Goal: Task Accomplishment & Management: Manage account settings

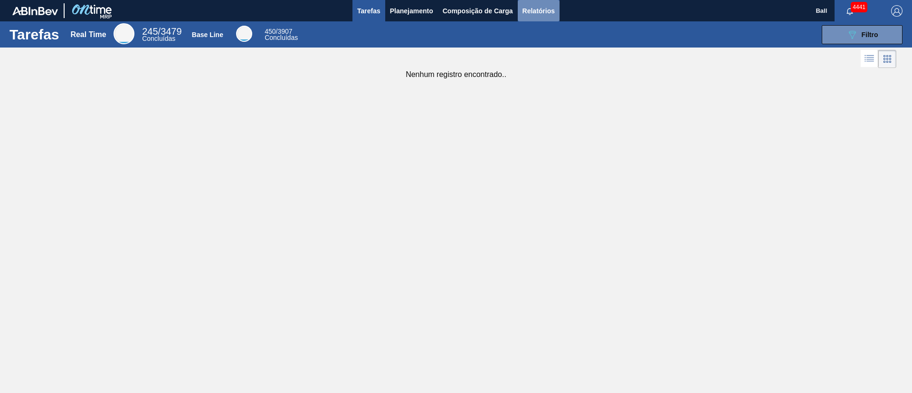
click at [523, 15] on span "Relatórios" at bounding box center [539, 10] width 32 height 11
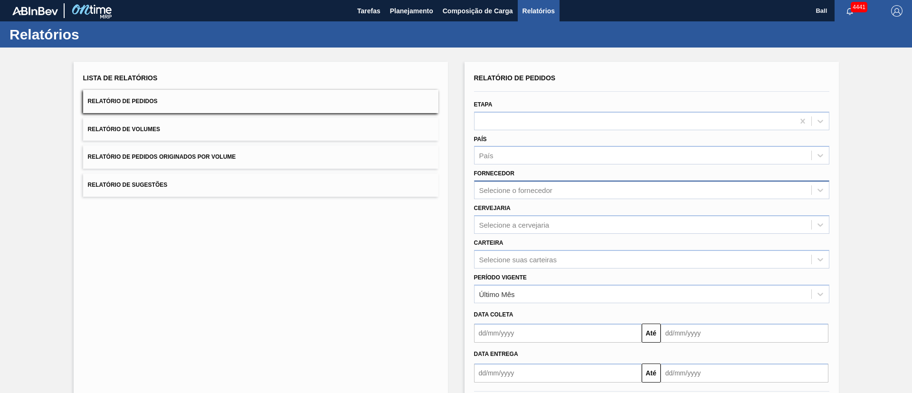
click at [568, 190] on div "Selecione o fornecedor" at bounding box center [643, 190] width 337 height 14
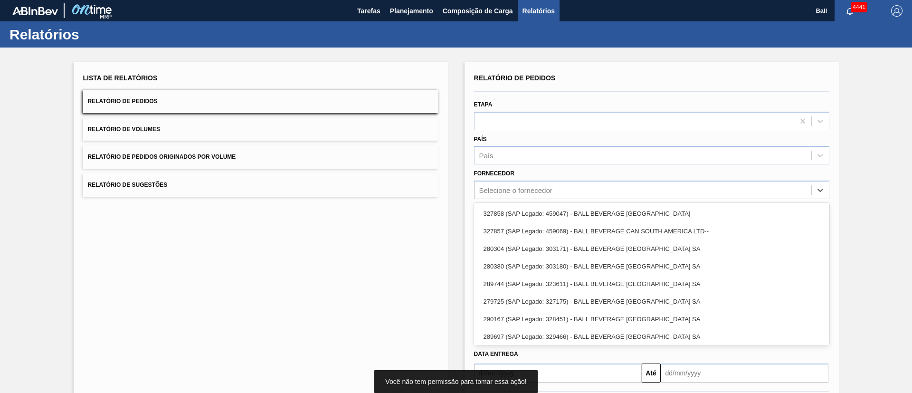
click at [416, 234] on div "Lista de Relatórios Relatório de Pedidos Relatório de Volumes Relatório de Pedi…" at bounding box center [261, 245] width 374 height 366
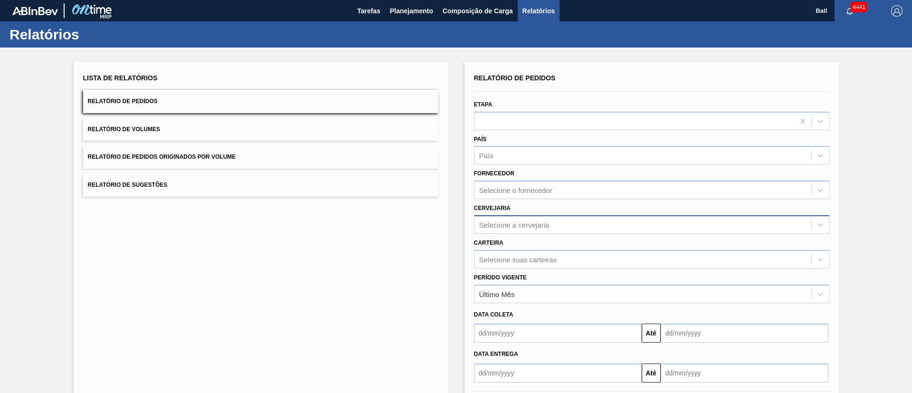
click at [520, 226] on div "Selecione a cervejaria" at bounding box center [514, 224] width 70 height 8
type input "Lages"
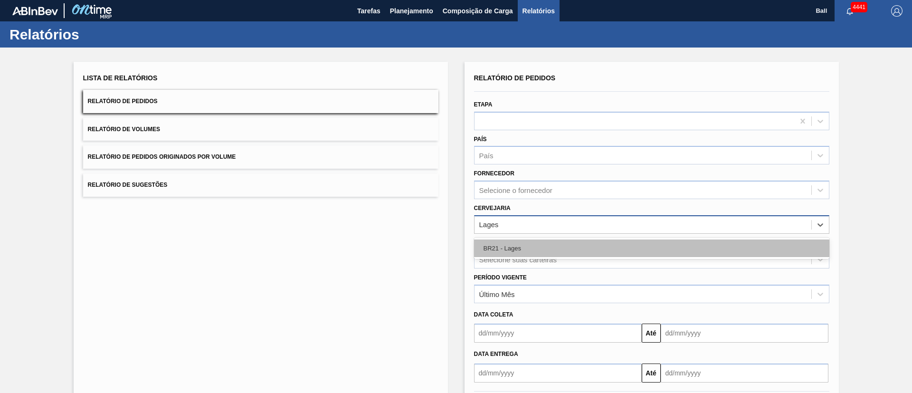
click at [538, 245] on div "BR21 - Lages" at bounding box center [651, 249] width 355 height 18
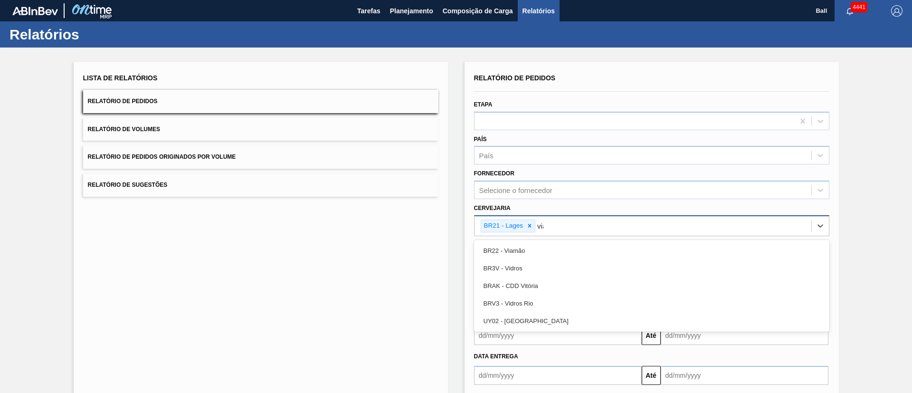
type input "viam"
click at [538, 245] on div "BR22 - Viamão" at bounding box center [651, 251] width 355 height 18
type input "agu"
click at [538, 245] on div "BR09 - Agudos" at bounding box center [651, 251] width 355 height 18
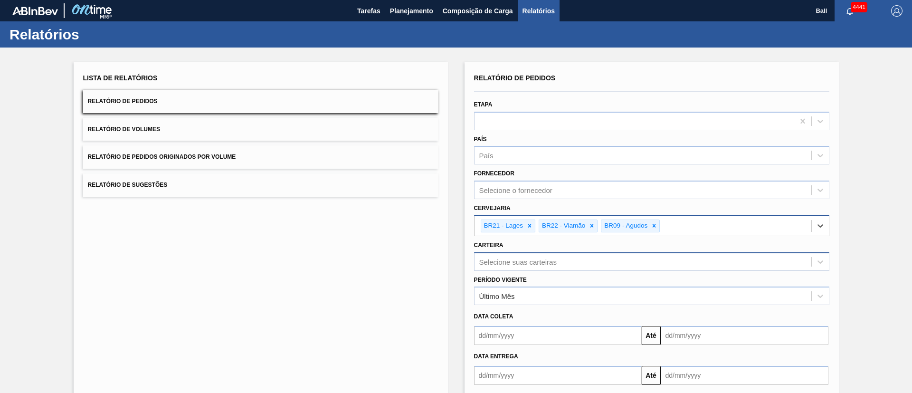
click at [539, 261] on div "Selecione suas carteiras" at bounding box center [651, 261] width 355 height 19
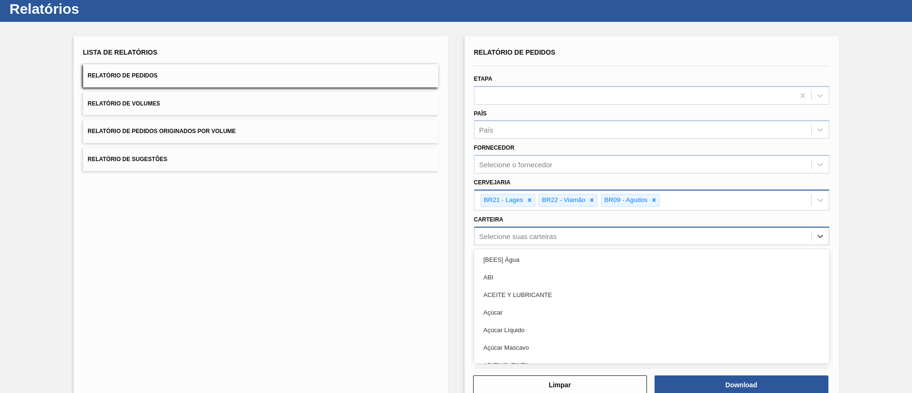
scroll to position [28, 0]
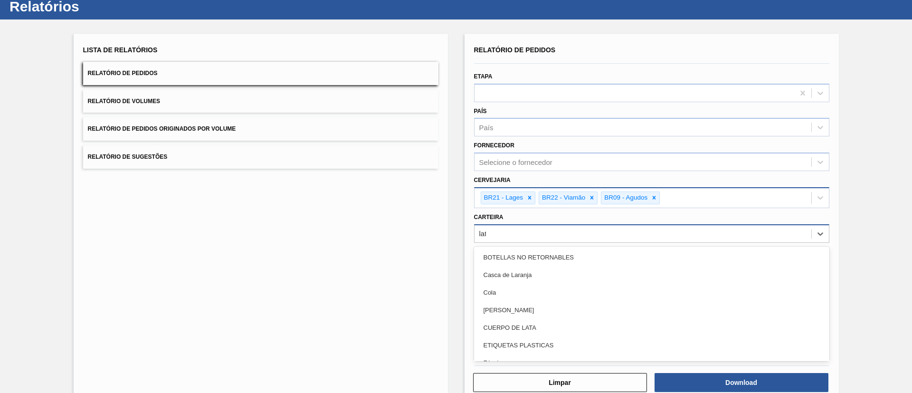
type input "lata"
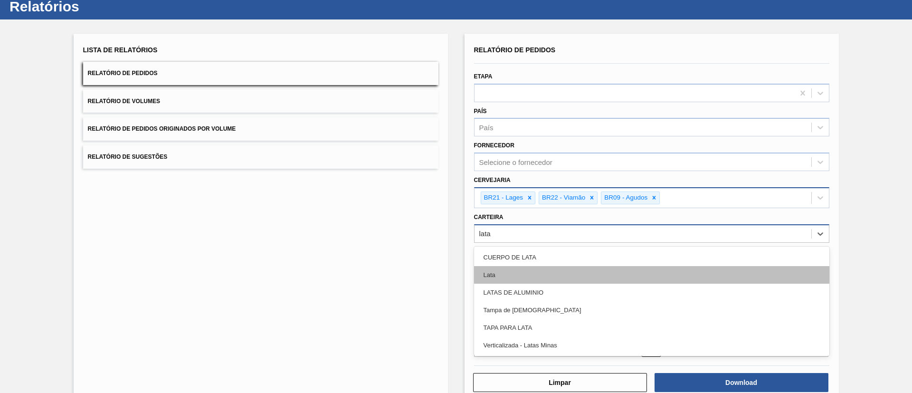
click at [528, 261] on div "Lata" at bounding box center [651, 275] width 355 height 18
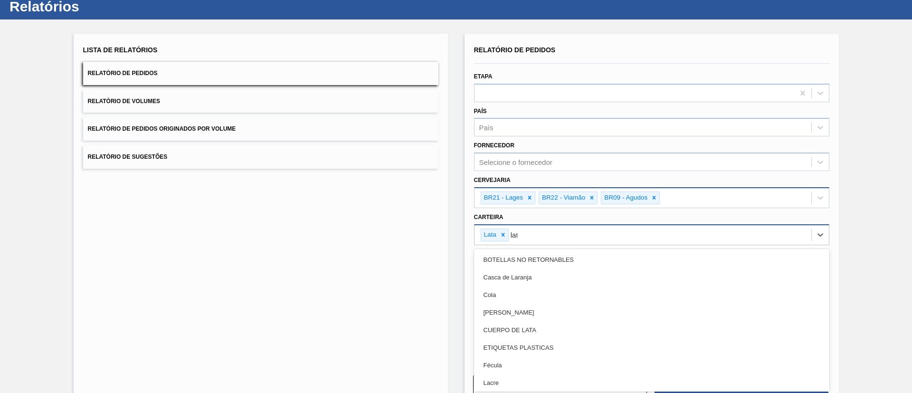
type input "lata"
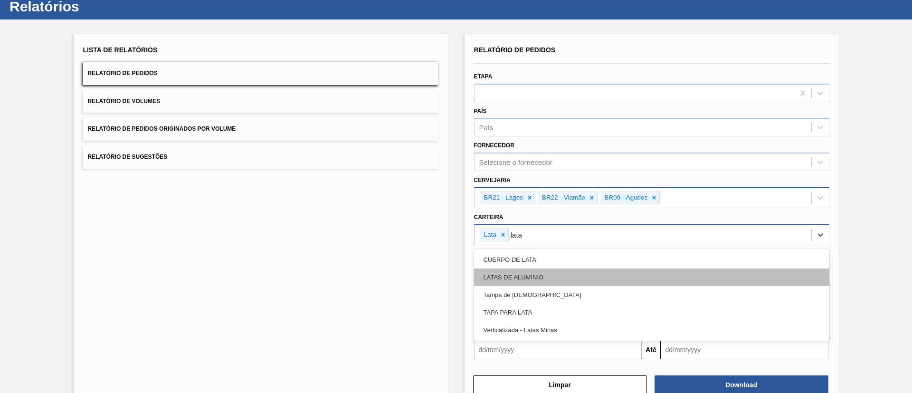
click at [584, 261] on div "LATAS DE ALUMINIO" at bounding box center [651, 277] width 355 height 18
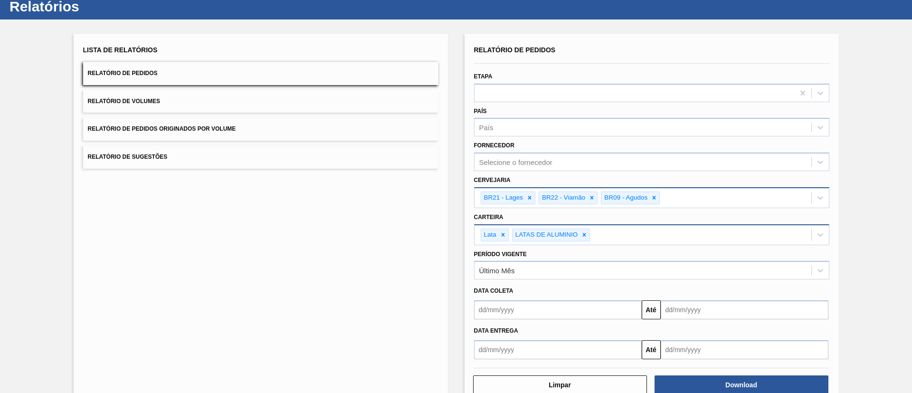
click at [406, 252] on div "Lista de Relatórios Relatório de Pedidos Relatório de Volumes Relatório de Pedi…" at bounding box center [261, 219] width 374 height 371
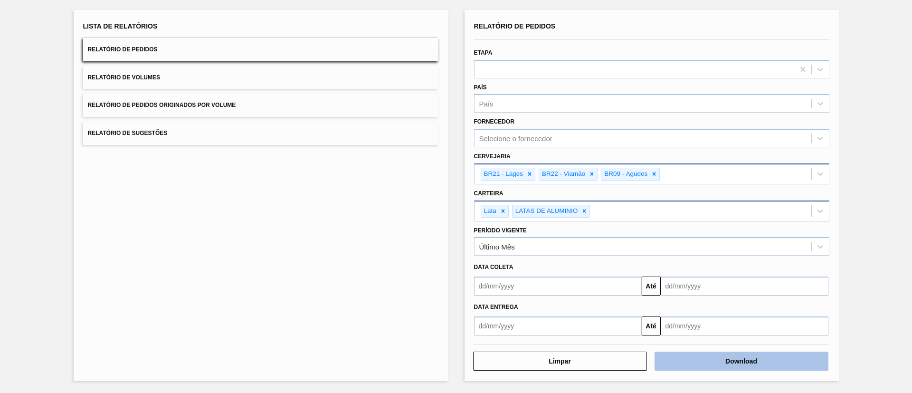
click at [608, 261] on button "Download" at bounding box center [742, 361] width 174 height 19
click at [195, 76] on button "Relatório de Volumes" at bounding box center [260, 77] width 355 height 23
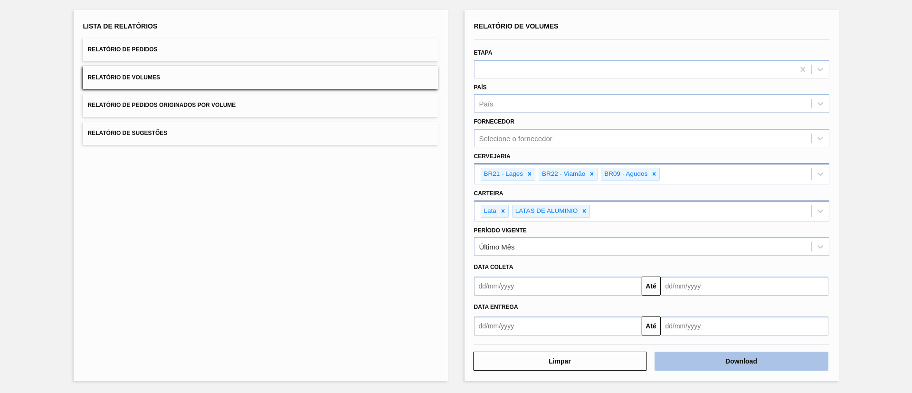
click at [608, 261] on button "Download" at bounding box center [742, 361] width 174 height 19
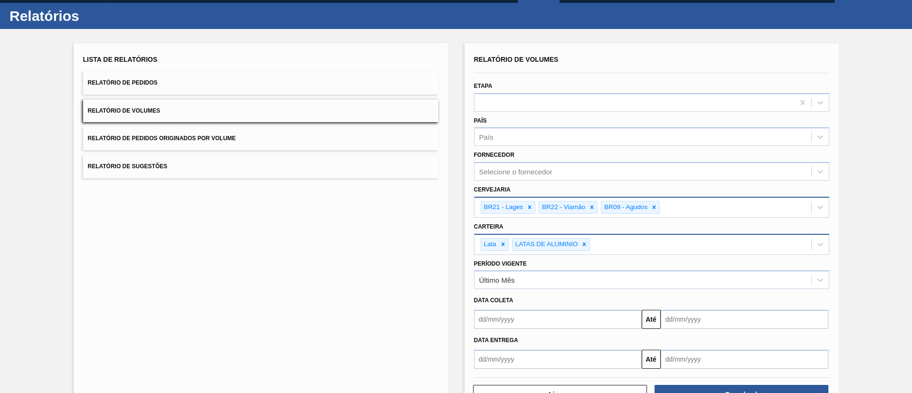
scroll to position [0, 0]
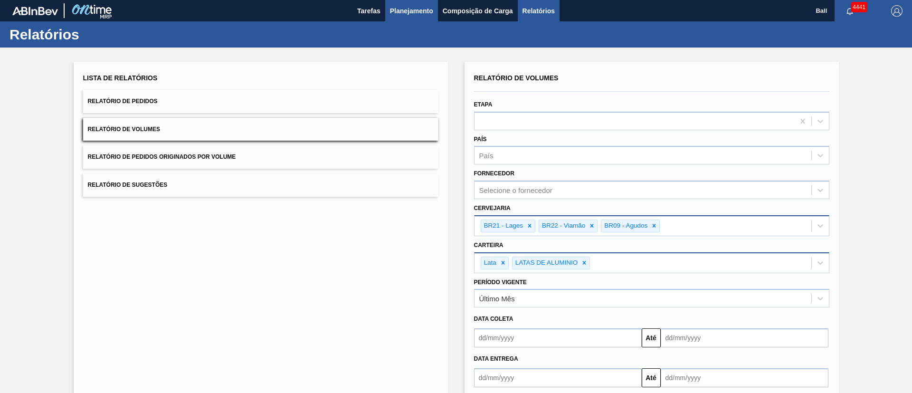
click at [418, 13] on span "Planejamento" at bounding box center [411, 10] width 43 height 11
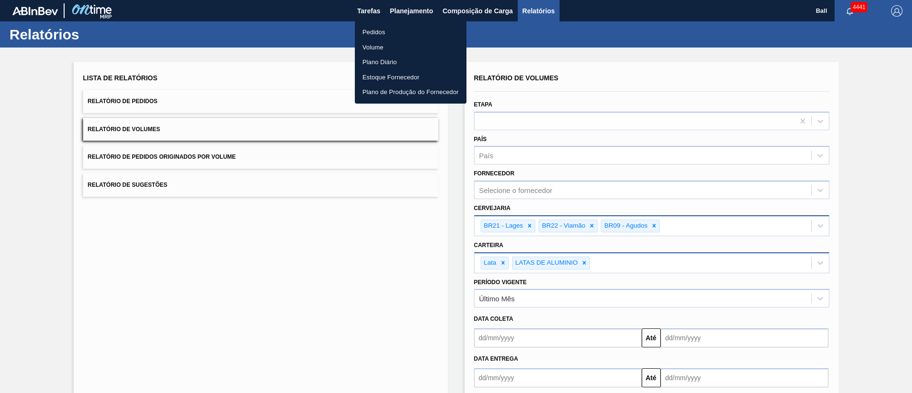
click at [387, 30] on li "Pedidos" at bounding box center [411, 32] width 112 height 15
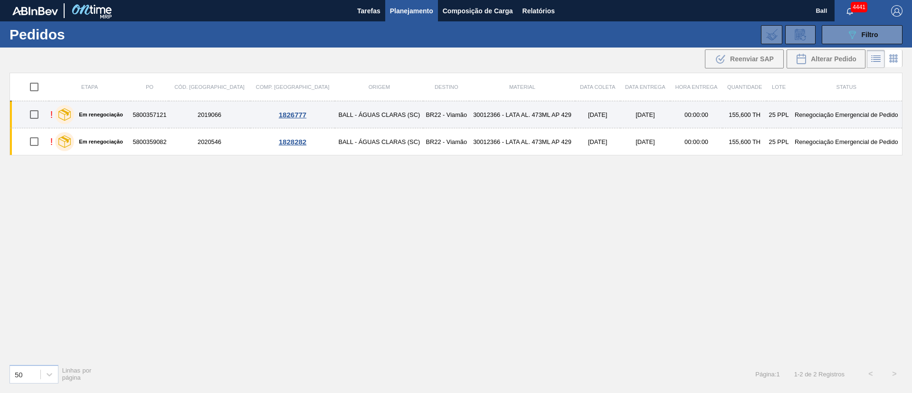
click at [470, 122] on td "30012366 - LATA AL. 473ML AP 429" at bounding box center [523, 114] width 106 height 27
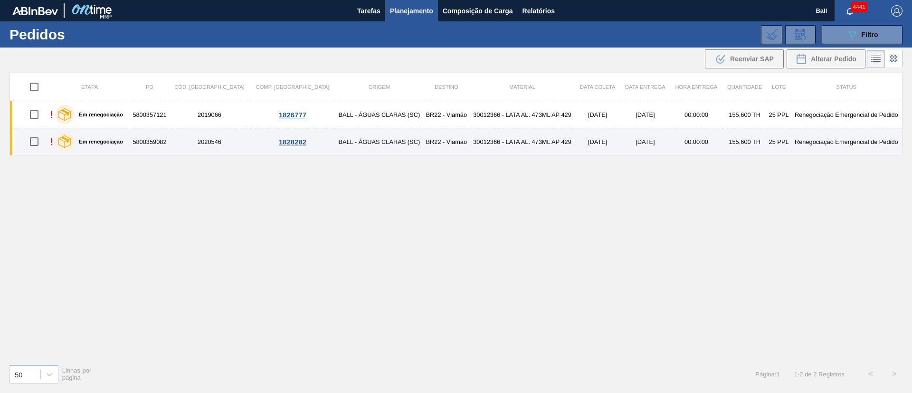
click at [470, 147] on td "30012366 - LATA AL. 473ML AP 429" at bounding box center [523, 141] width 106 height 27
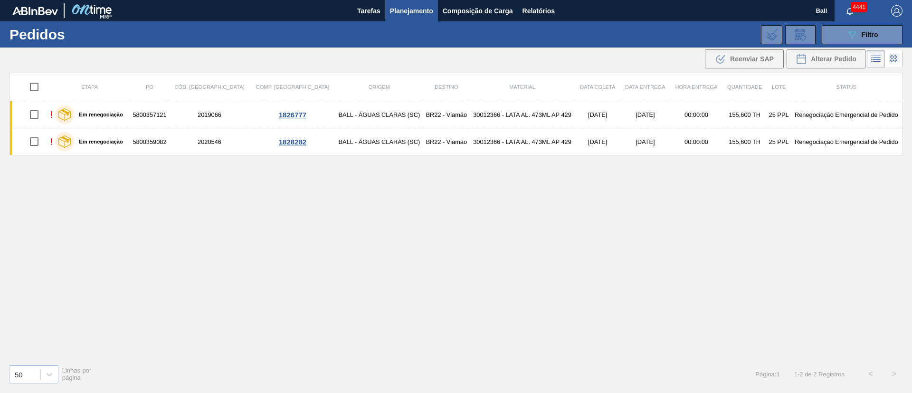
click at [408, 2] on button "Planejamento" at bounding box center [411, 10] width 53 height 21
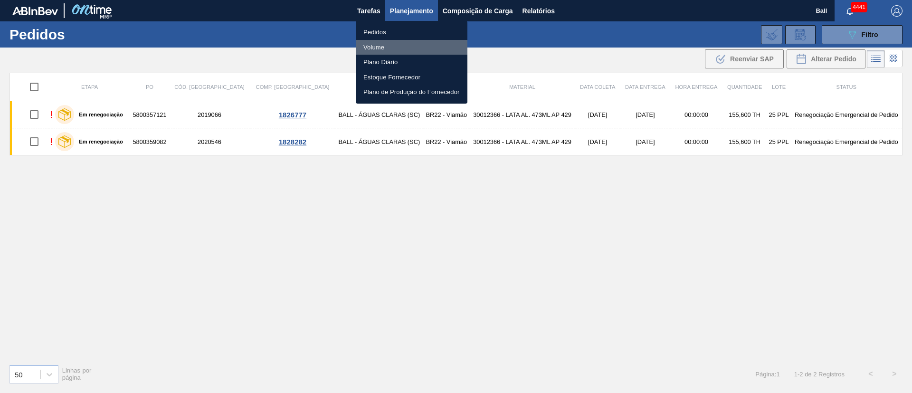
click at [382, 45] on li "Volume" at bounding box center [412, 47] width 112 height 15
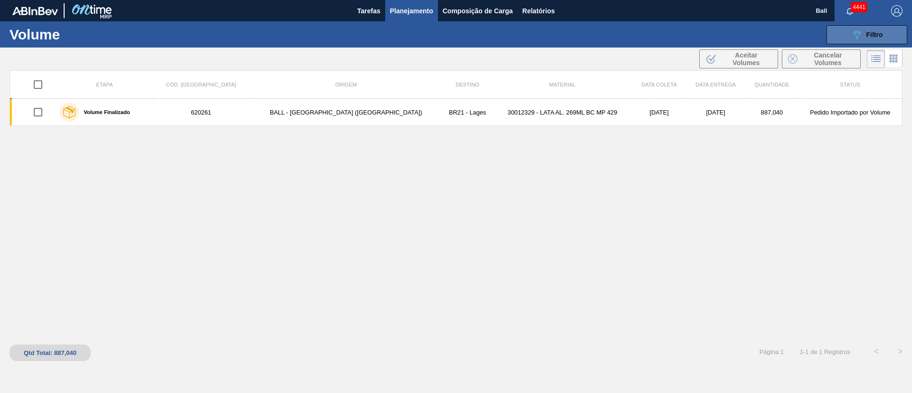
click at [608, 27] on button "089F7B8B-B2A5-4AFE-B5C0-19BA573D28AC Filtro" at bounding box center [867, 34] width 81 height 19
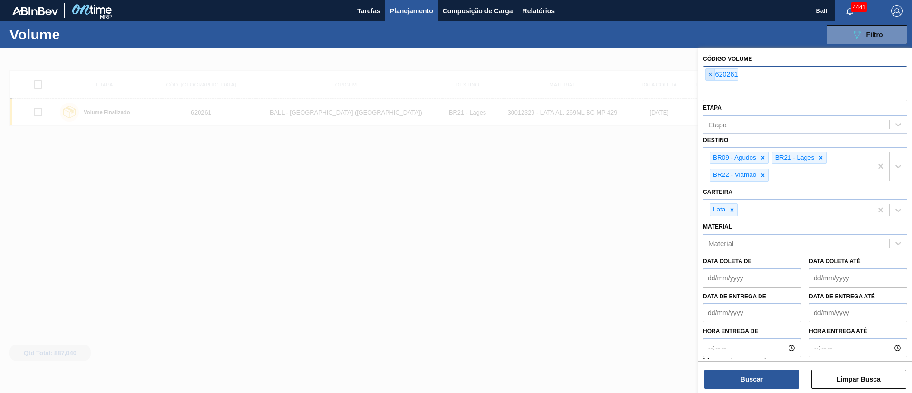
click at [608, 73] on span "×" at bounding box center [710, 74] width 9 height 11
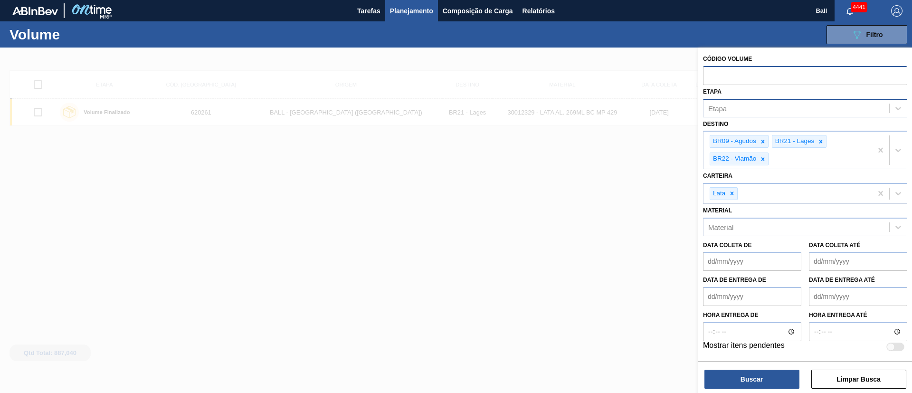
click at [608, 101] on div "Etapa" at bounding box center [797, 108] width 186 height 14
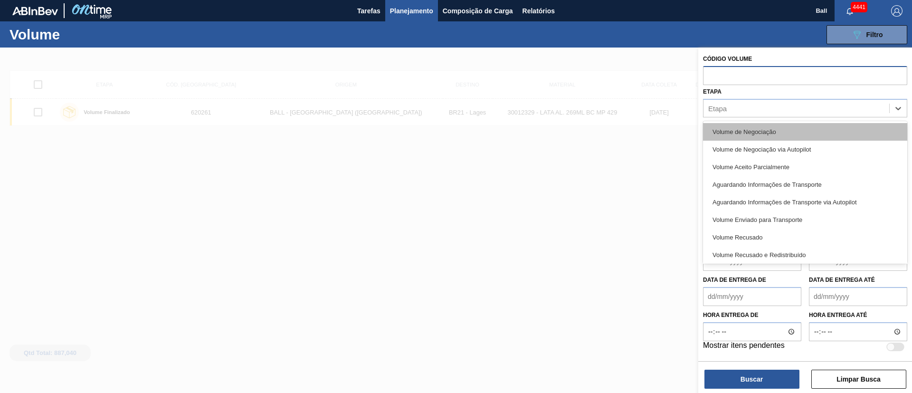
click at [608, 130] on div "Volume de Negociação" at bounding box center [805, 132] width 204 height 18
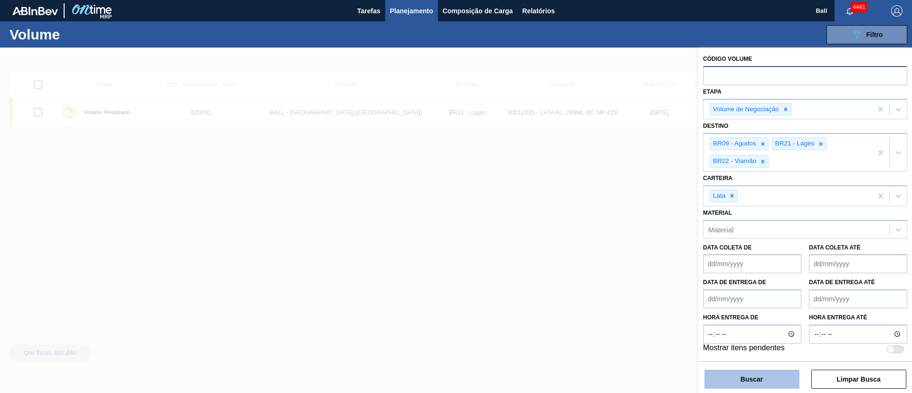
click at [608, 261] on button "Buscar" at bounding box center [752, 379] width 95 height 19
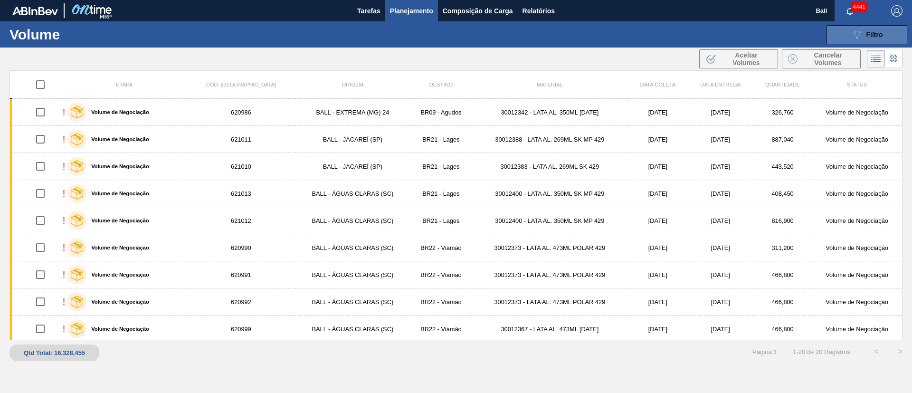
click at [608, 39] on button "089F7B8B-B2A5-4AFE-B5C0-19BA573D28AC Filtro" at bounding box center [867, 34] width 81 height 19
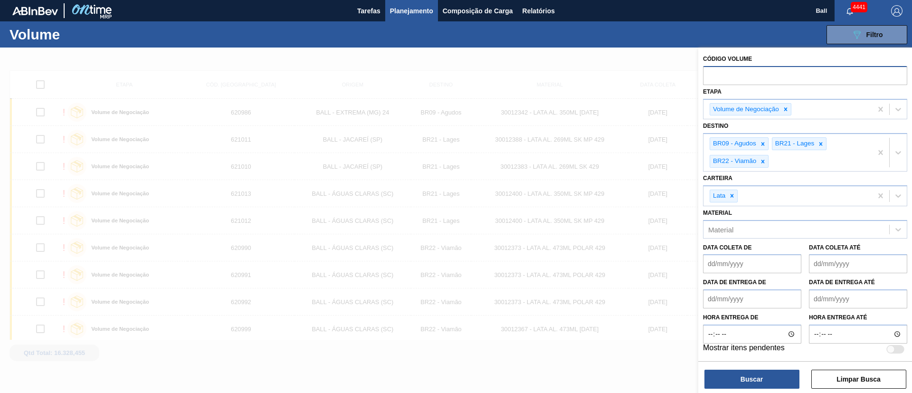
click at [608, 78] on input "text" at bounding box center [805, 75] width 204 height 18
paste input "text"
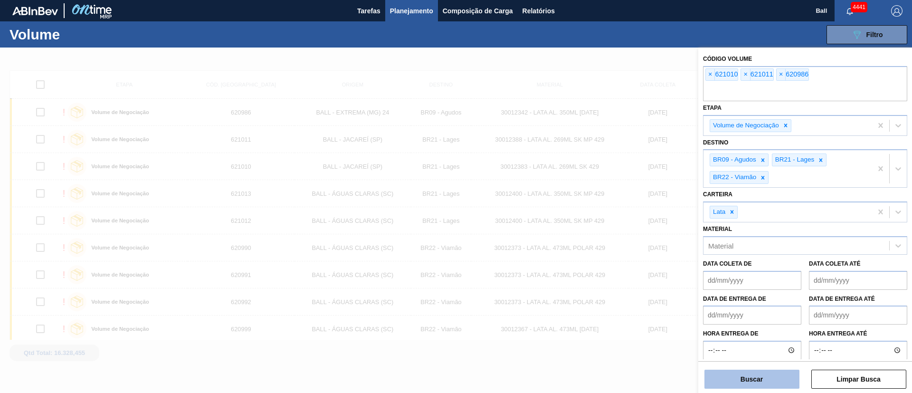
click at [608, 261] on button "Buscar" at bounding box center [752, 379] width 95 height 19
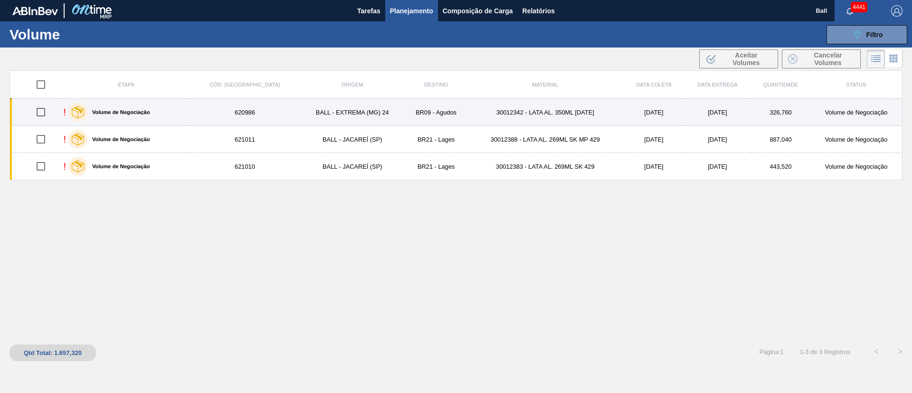
click at [341, 122] on td "BALL - EXTREMA (MG) 24" at bounding box center [352, 112] width 106 height 27
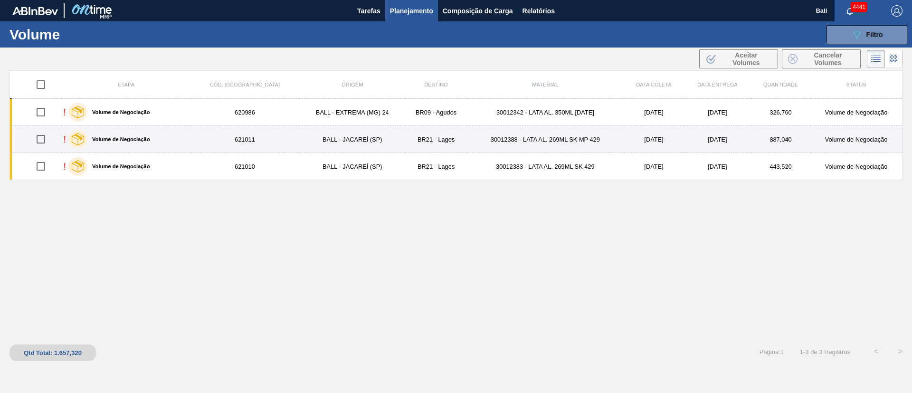
click at [341, 133] on td "BALL - JACAREÍ (SP)" at bounding box center [352, 139] width 106 height 27
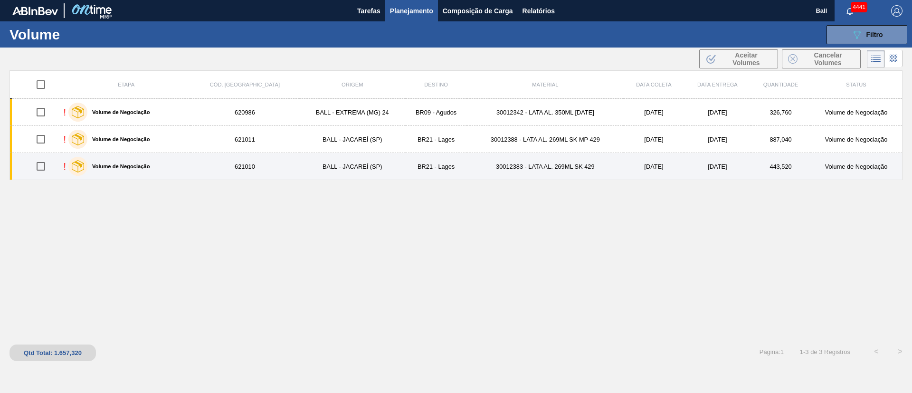
click at [340, 158] on td "BALL - JACAREÍ (SP)" at bounding box center [352, 166] width 106 height 27
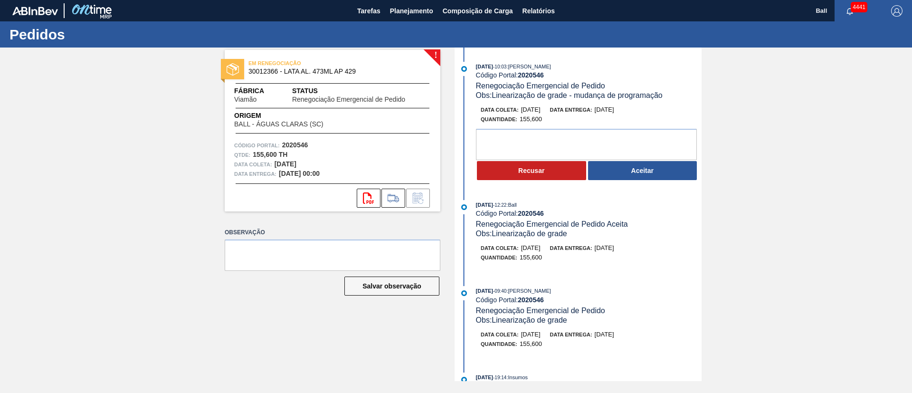
click at [583, 240] on div "04/09/2025 - 12:22 : Ball Código Portal: 2020546 Renegociação Emergencial de Pe…" at bounding box center [579, 236] width 245 height 72
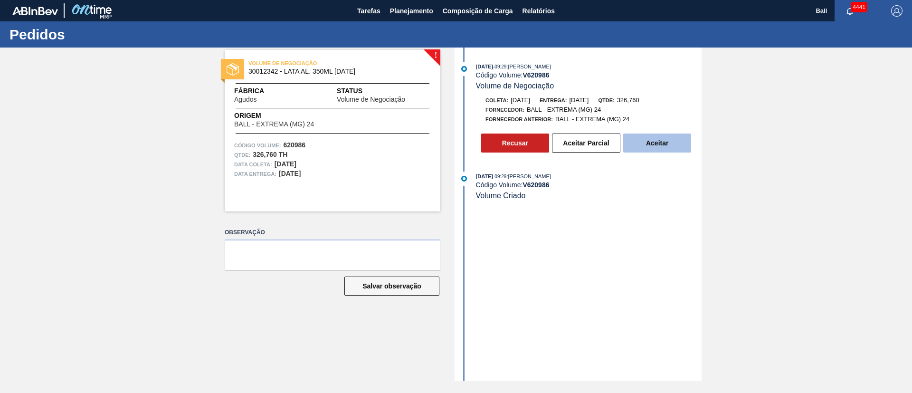
click at [662, 143] on button "Aceitar" at bounding box center [657, 143] width 68 height 19
click at [592, 146] on button "Aceitar Parcial" at bounding box center [586, 143] width 68 height 19
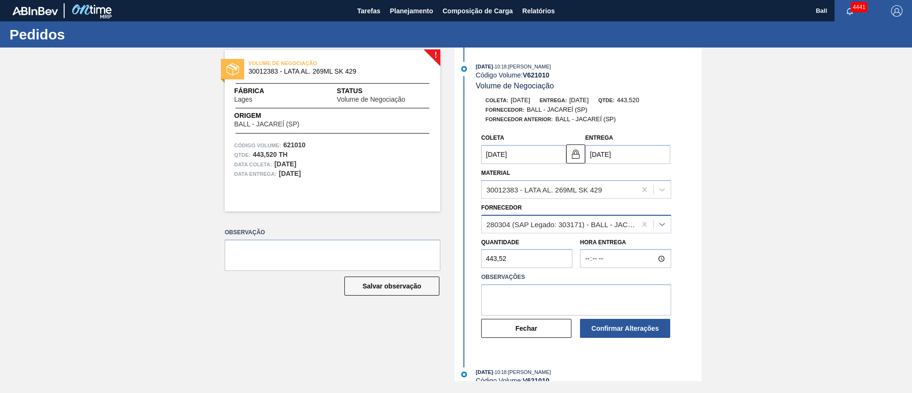
click at [665, 226] on icon at bounding box center [663, 225] width 10 height 10
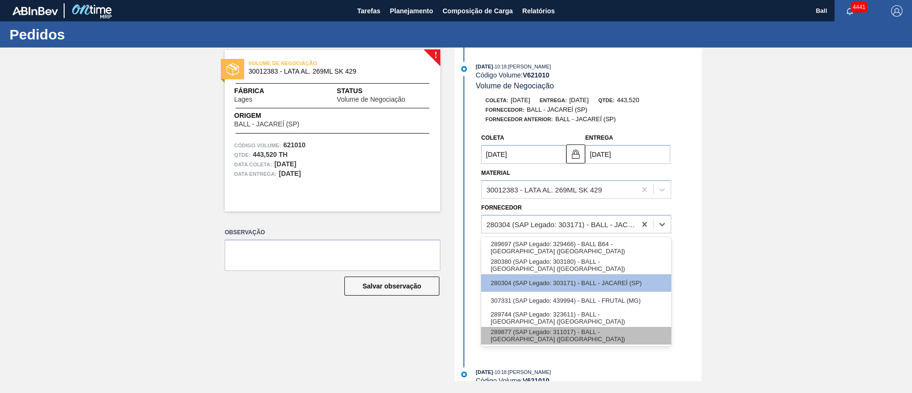
click at [638, 336] on div "289877 (SAP Legado: 311017) - BALL - [GEOGRAPHIC_DATA][PERSON_NAME] ([GEOGRAPHI…" at bounding box center [576, 336] width 190 height 18
type input "[DATE]"
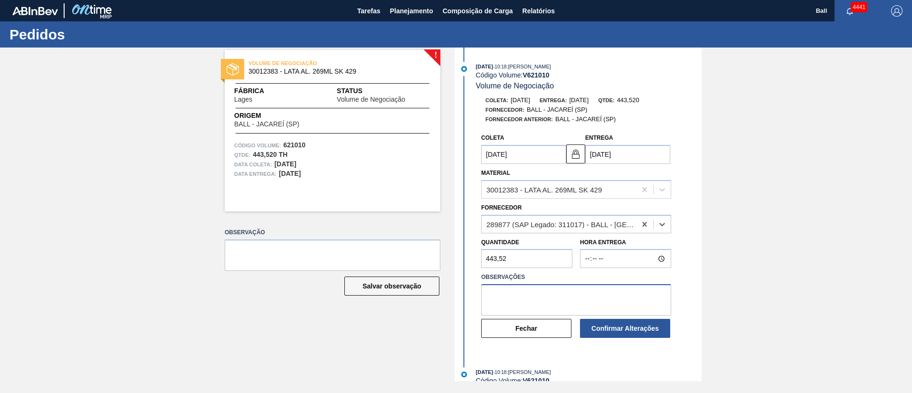
click at [623, 288] on textarea at bounding box center [576, 299] width 190 height 31
drag, startPoint x: 653, startPoint y: 287, endPoint x: 458, endPoint y: 274, distance: 196.2
click at [458, 274] on div "Coleta 11/09/2025 Entrega 14/09/2025 Material 30012383 - LATA AL. 269ML SK 429 …" at bounding box center [579, 239] width 245 height 220
type textarea "OK POR BR3R CONFORME MALHA"
click at [358, 346] on div "! VOLUME DE NEGOCIAÇÃO 30012383 - LATA AL. 269ML SK 429 Fábrica Lages Status Vo…" at bounding box center [326, 215] width 230 height 334
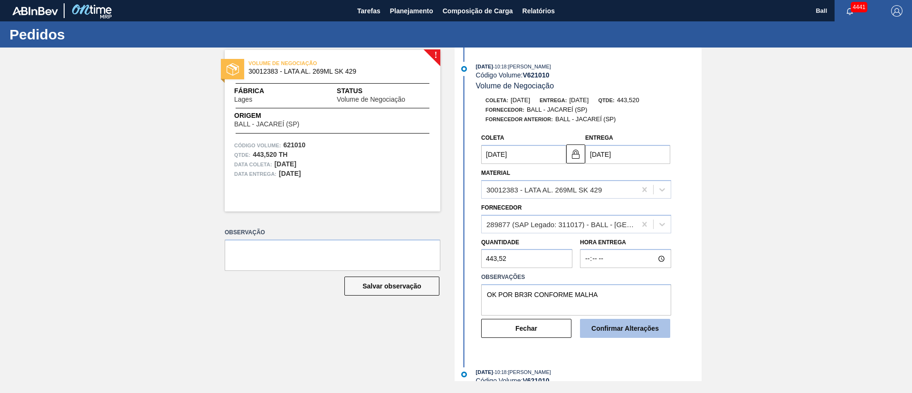
click at [636, 329] on button "Confirmar Alterações" at bounding box center [625, 328] width 90 height 19
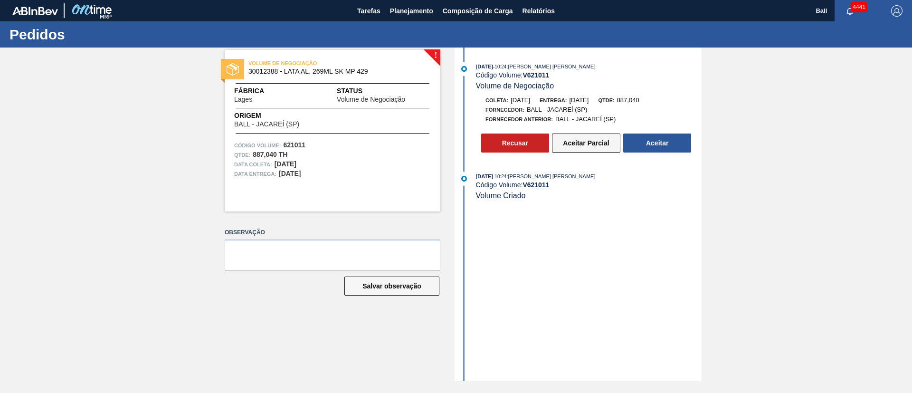
click at [584, 144] on button "Aceitar Parcial" at bounding box center [586, 143] width 68 height 19
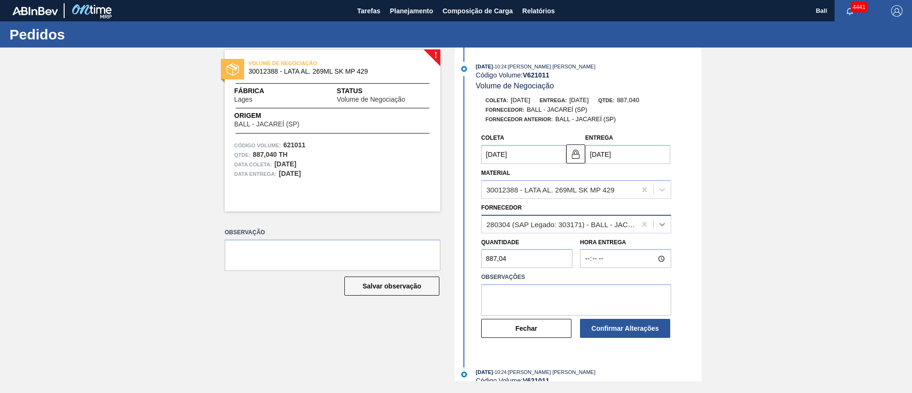
click at [656, 223] on div at bounding box center [662, 224] width 17 height 17
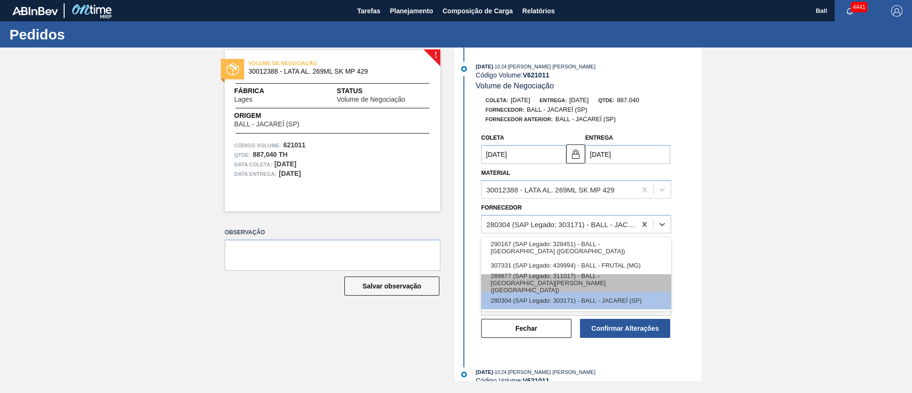
click at [640, 280] on div "289877 (SAP Legado: 311017) - BALL - [GEOGRAPHIC_DATA][PERSON_NAME] ([GEOGRAPHI…" at bounding box center [576, 283] width 190 height 18
type input "[DATE]"
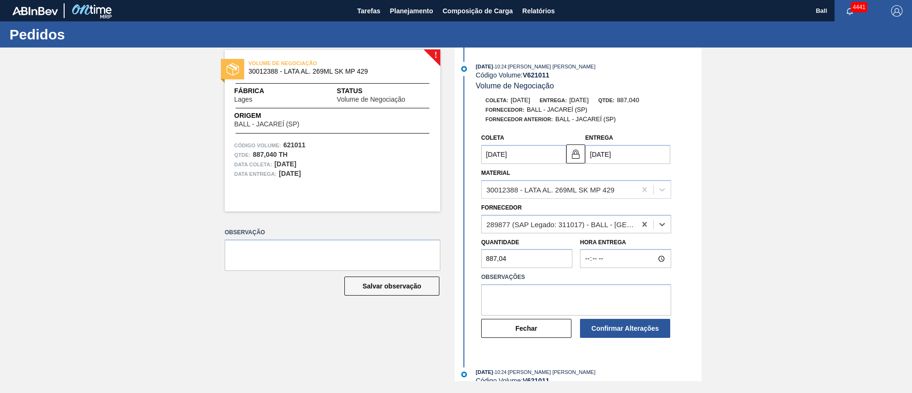
click at [627, 276] on label "Observações" at bounding box center [576, 277] width 190 height 14
click at [609, 296] on textarea at bounding box center [576, 299] width 190 height 31
paste textarea "OK POR BR3R CONFORME MALHA"
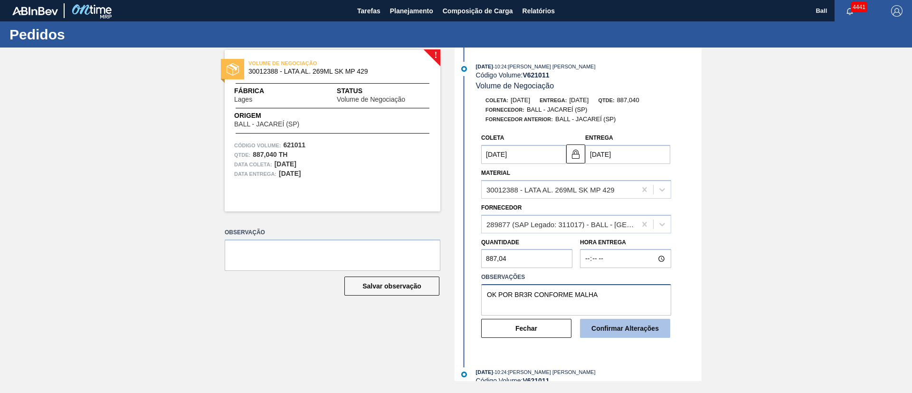
type textarea "OK POR BR3R CONFORME MALHA"
click at [633, 327] on button "Confirmar Alterações" at bounding box center [625, 328] width 90 height 19
